Goal: Browse casually

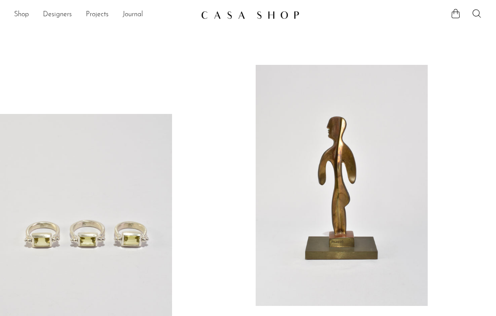
click at [80, 174] on link at bounding box center [86, 234] width 172 height 241
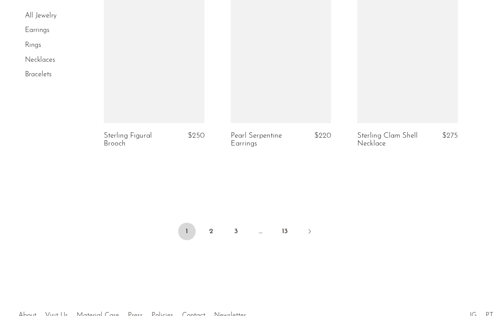
scroll to position [2171, 0]
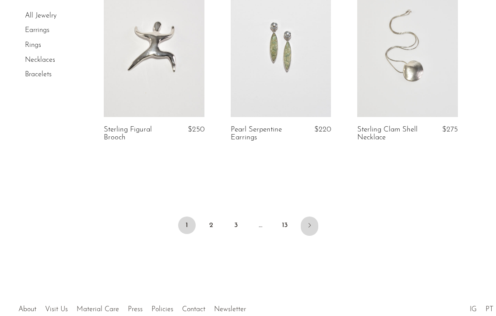
click at [306, 227] on icon "Next" at bounding box center [309, 225] width 7 height 7
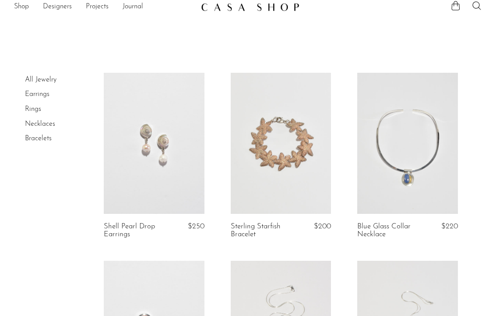
scroll to position [8, 0]
click at [164, 185] on link at bounding box center [154, 142] width 101 height 141
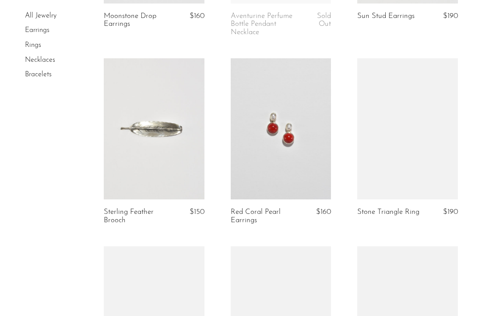
scroll to position [983, 0]
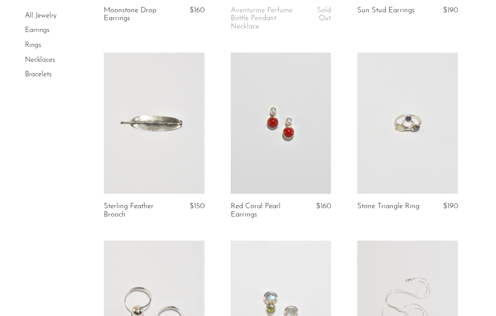
click at [312, 176] on link at bounding box center [281, 123] width 101 height 141
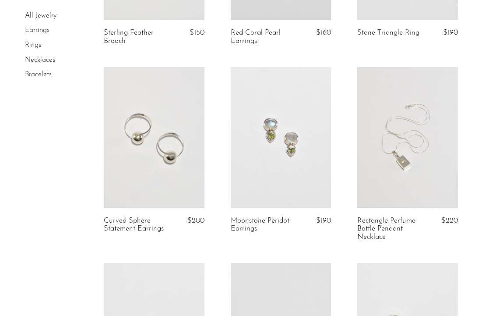
scroll to position [1345, 0]
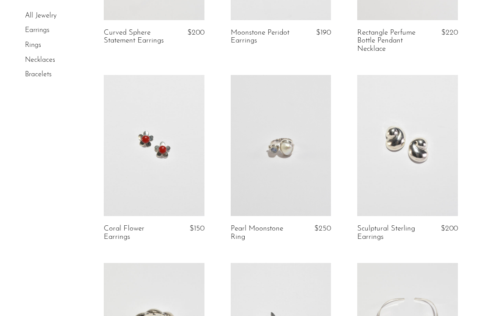
click at [175, 210] on link at bounding box center [154, 145] width 101 height 141
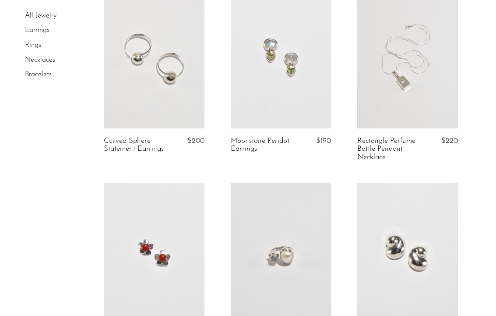
scroll to position [1206, 0]
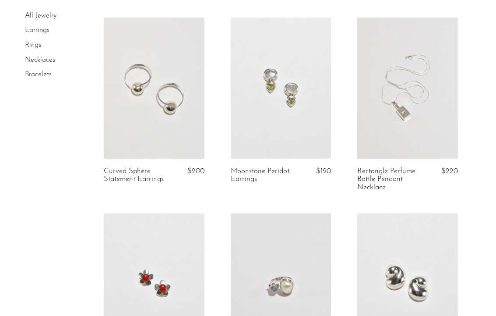
click at [277, 111] on link at bounding box center [281, 88] width 101 height 141
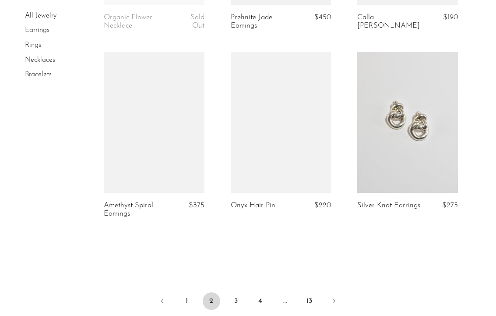
scroll to position [2182, 0]
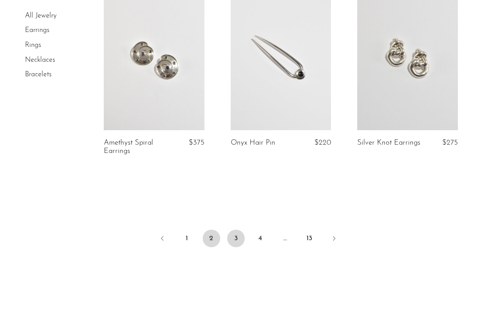
click at [235, 240] on link "3" at bounding box center [236, 239] width 18 height 18
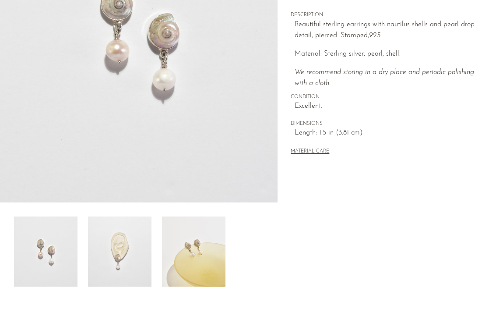
scroll to position [171, 0]
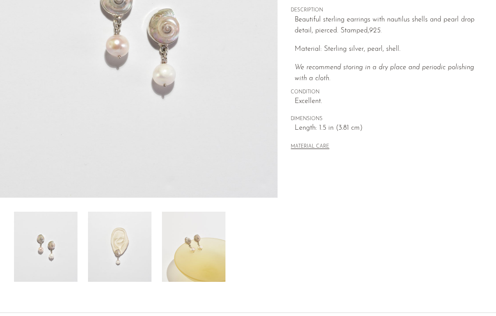
click at [138, 249] on img at bounding box center [120, 247] width 64 height 70
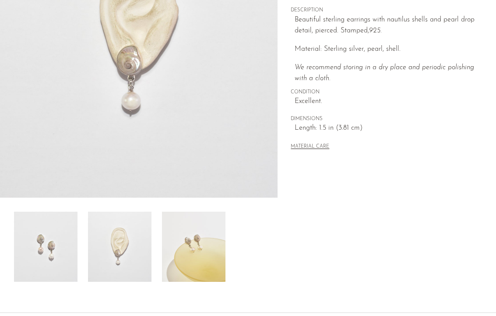
click at [184, 247] on img at bounding box center [194, 247] width 64 height 70
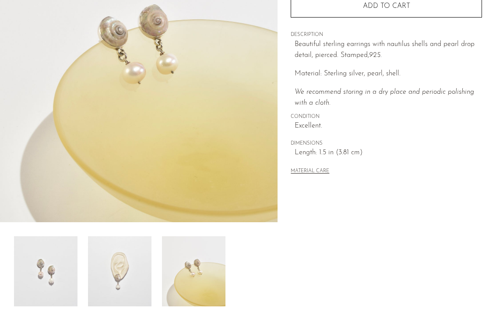
scroll to position [136, 0]
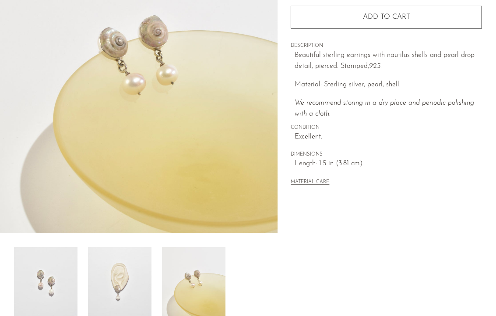
click at [69, 269] on img at bounding box center [46, 282] width 64 height 70
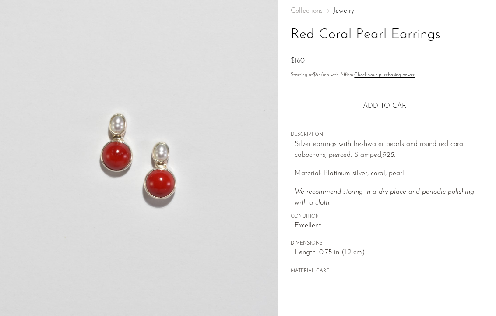
scroll to position [50, 0]
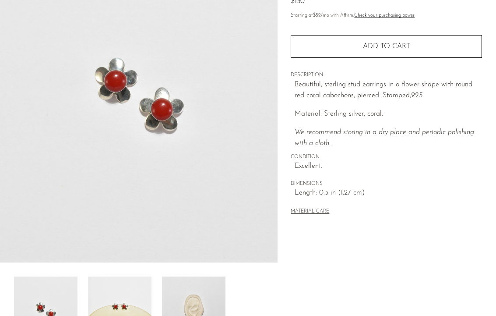
scroll to position [122, 0]
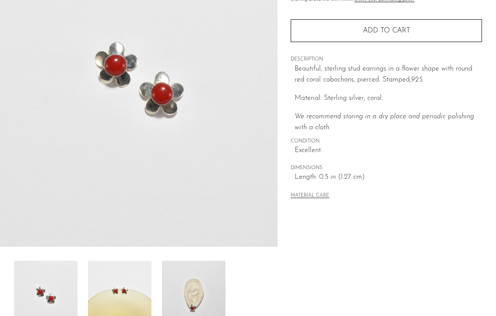
click at [197, 283] on img at bounding box center [194, 296] width 64 height 70
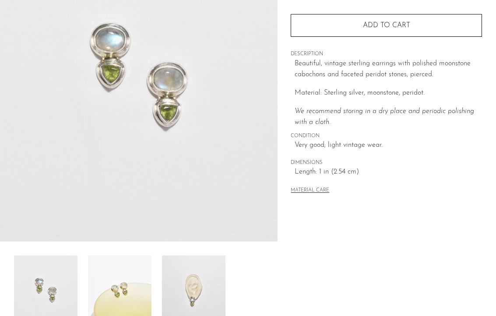
scroll to position [241, 0]
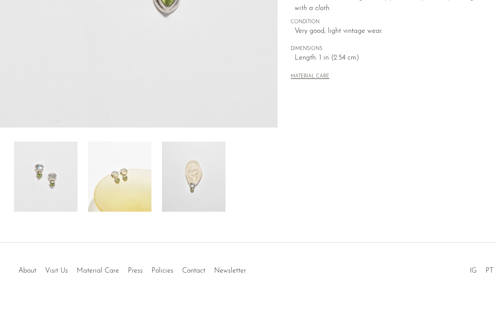
click at [179, 190] on img at bounding box center [194, 177] width 64 height 70
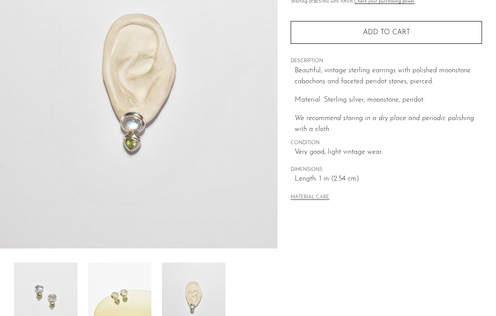
scroll to position [118, 0]
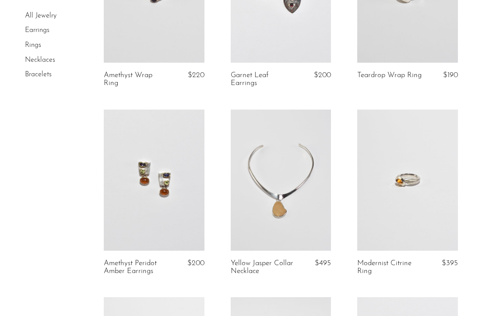
scroll to position [825, 0]
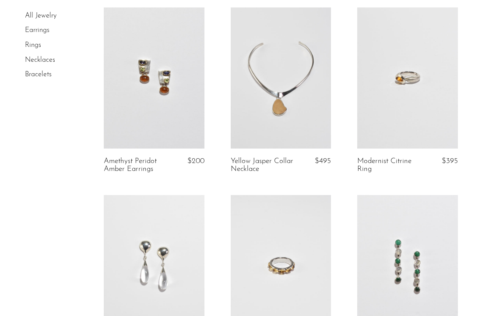
click at [181, 90] on link at bounding box center [154, 77] width 101 height 141
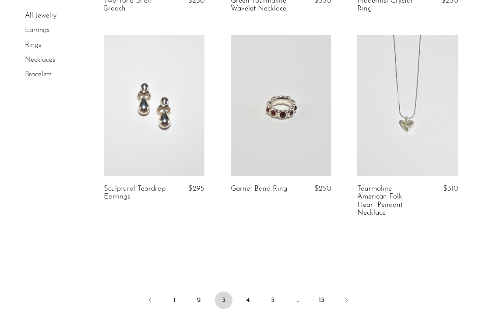
scroll to position [2159, 0]
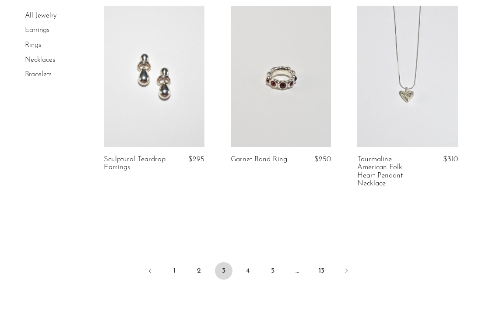
click at [175, 132] on link at bounding box center [154, 76] width 101 height 141
click at [251, 262] on link "4" at bounding box center [249, 271] width 18 height 18
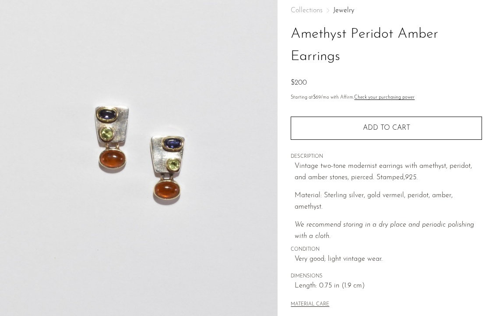
scroll to position [158, 0]
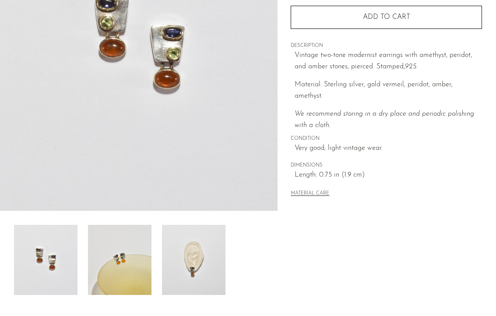
click at [187, 268] on img at bounding box center [194, 260] width 64 height 70
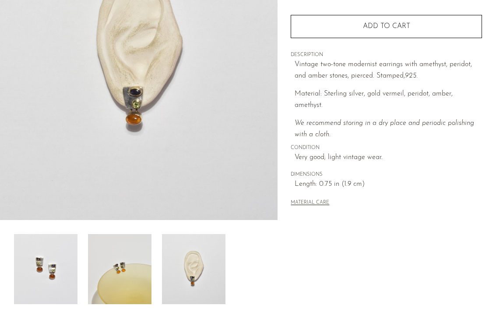
scroll to position [146, 0]
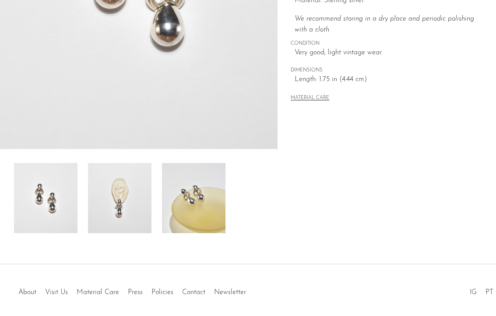
scroll to position [222, 0]
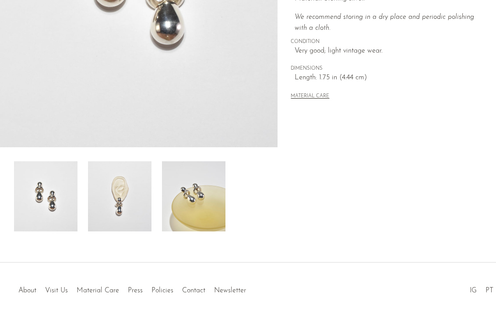
click at [192, 211] on img at bounding box center [194, 196] width 64 height 70
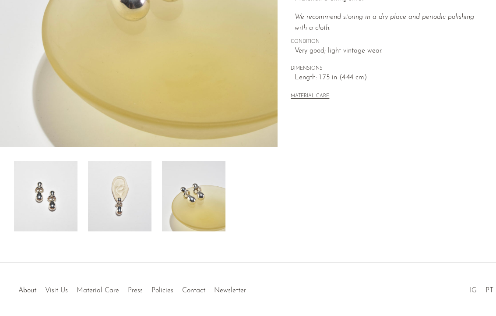
click at [104, 223] on img at bounding box center [120, 196] width 64 height 70
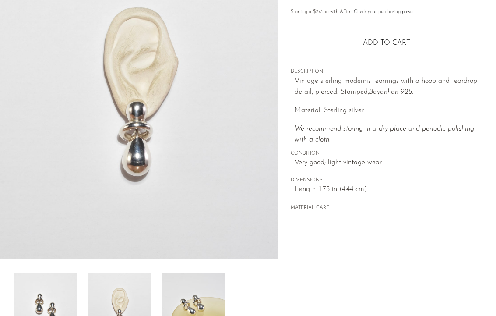
scroll to position [106, 0]
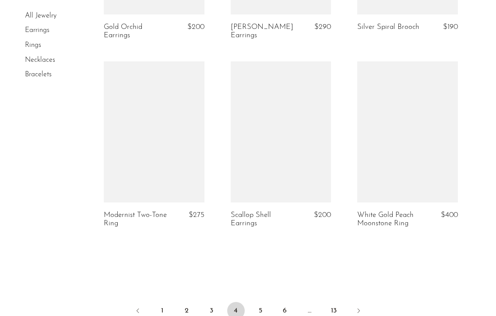
scroll to position [2109, 0]
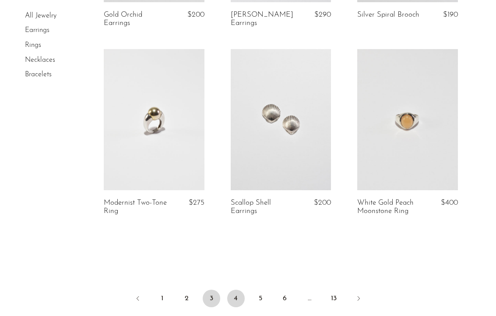
click at [207, 290] on link "3" at bounding box center [212, 299] width 18 height 18
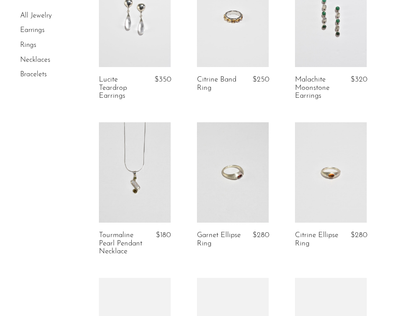
scroll to position [911, 0]
